Goal: Task Accomplishment & Management: Manage account settings

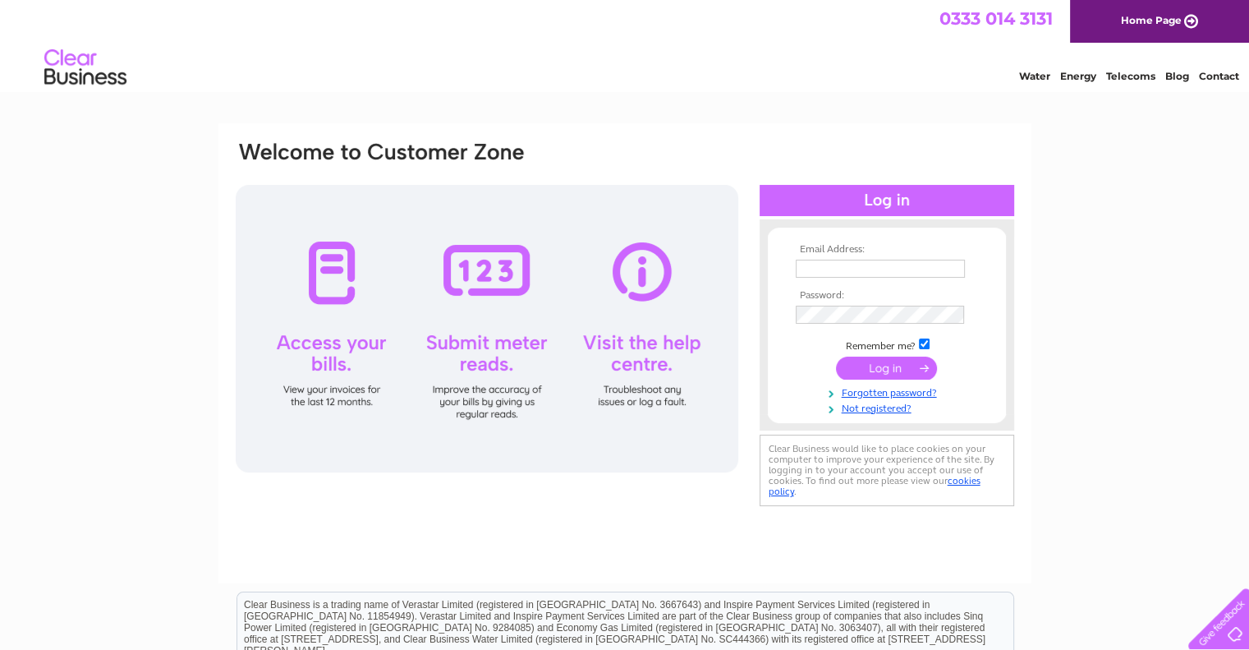
type input "jmckenzie@rfpg.org"
click at [879, 371] on input "submit" at bounding box center [886, 367] width 101 height 23
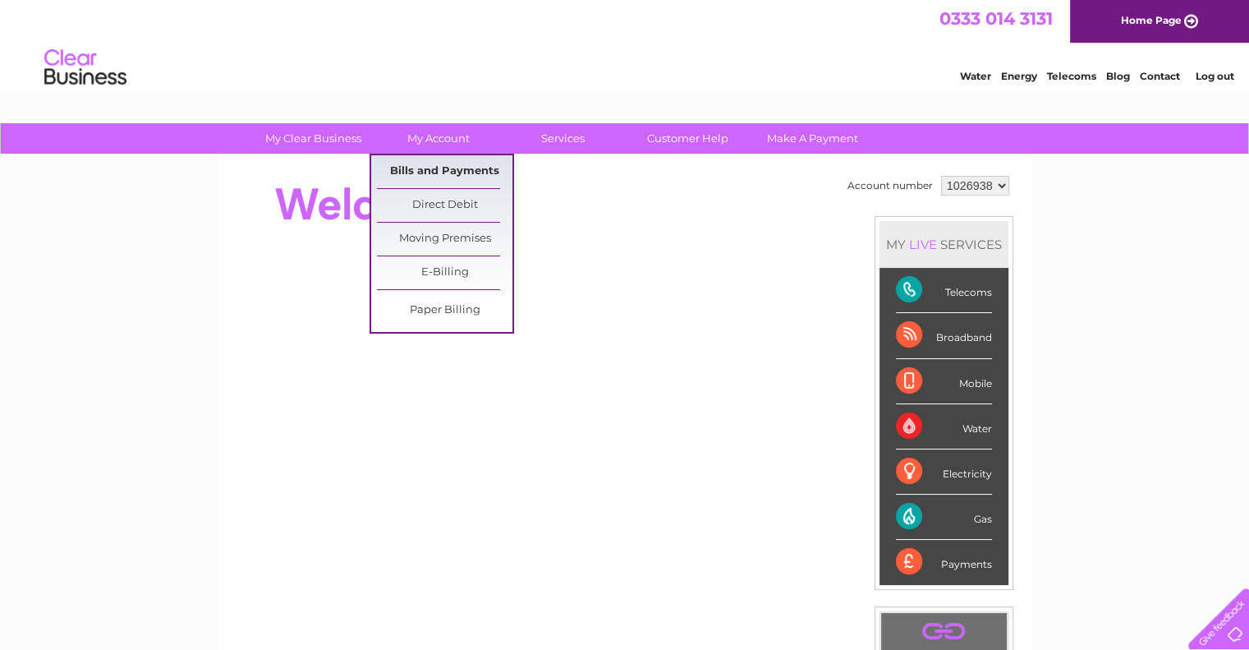
click at [420, 167] on link "Bills and Payments" at bounding box center [444, 171] width 135 height 33
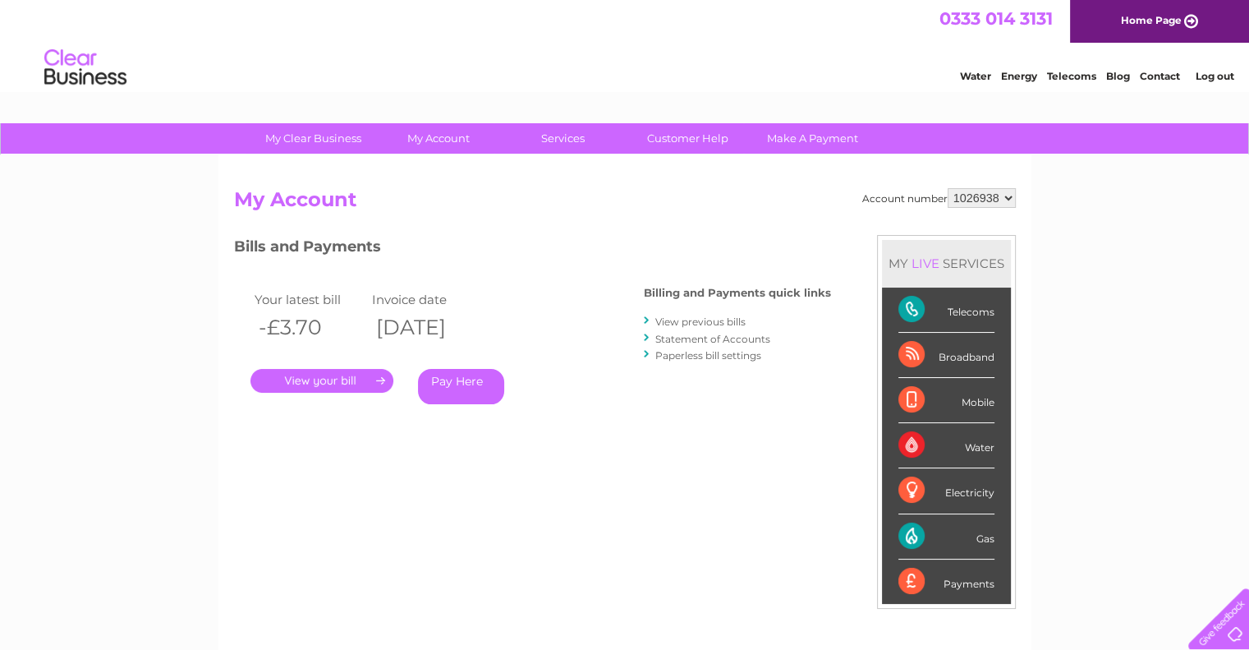
click at [345, 374] on link "." at bounding box center [321, 381] width 143 height 24
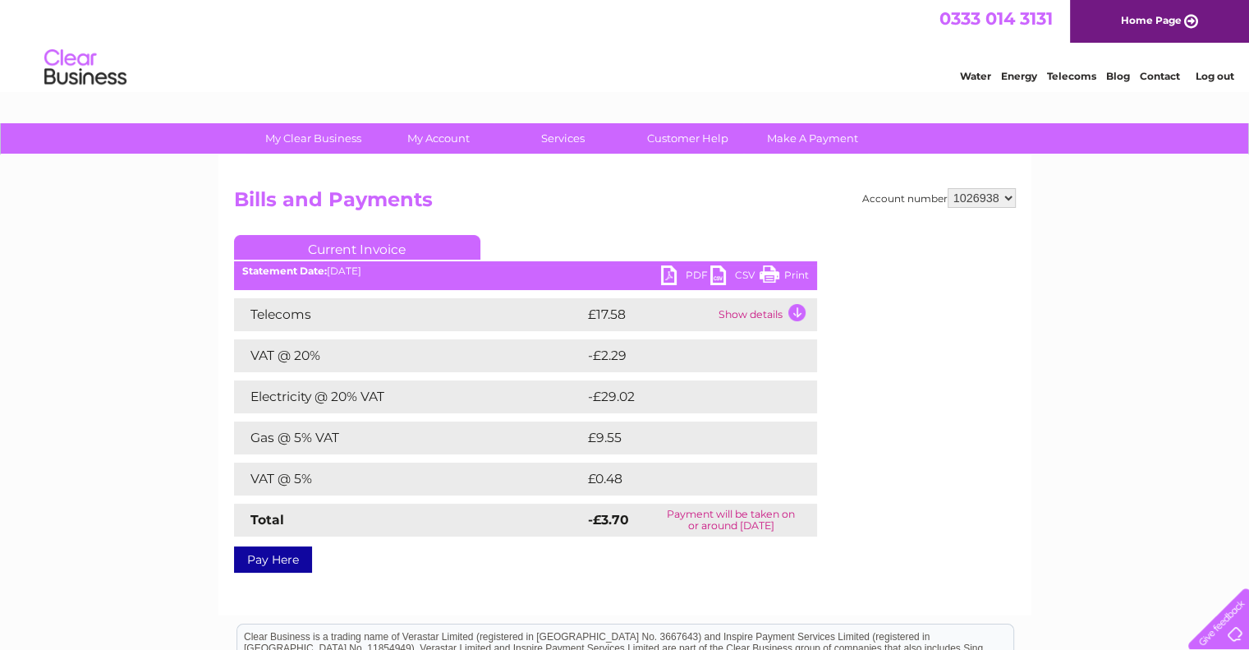
click at [670, 276] on link "PDF" at bounding box center [685, 277] width 49 height 24
